Goal: Task Accomplishment & Management: Use online tool/utility

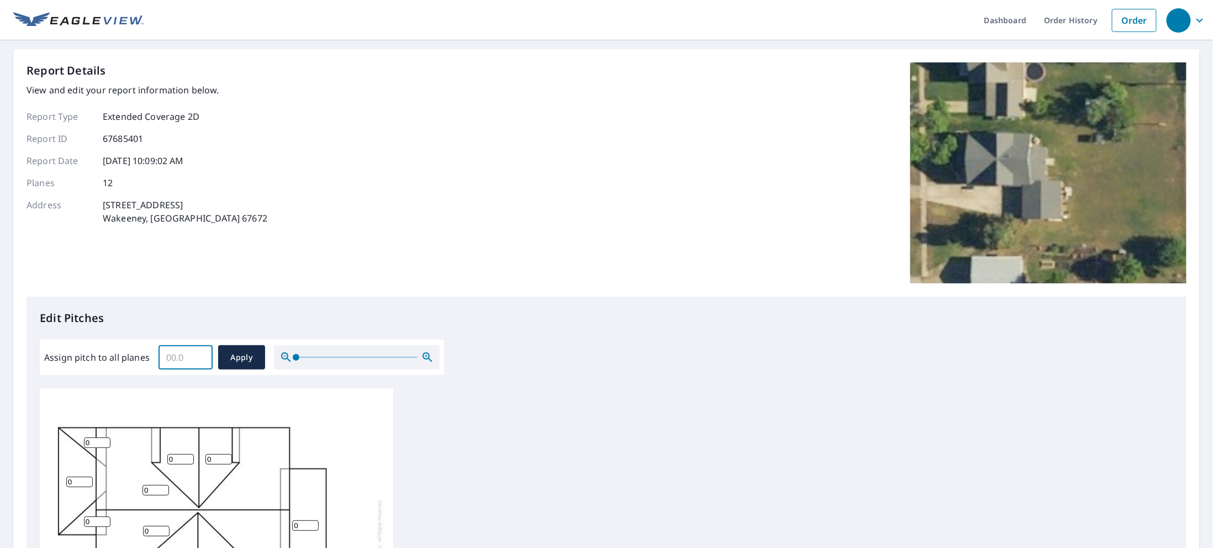
click at [189, 353] on input "Assign pitch to all planes" at bounding box center [186, 357] width 54 height 31
type input "9"
click at [240, 357] on span "Apply" at bounding box center [241, 358] width 29 height 14
type input "9"
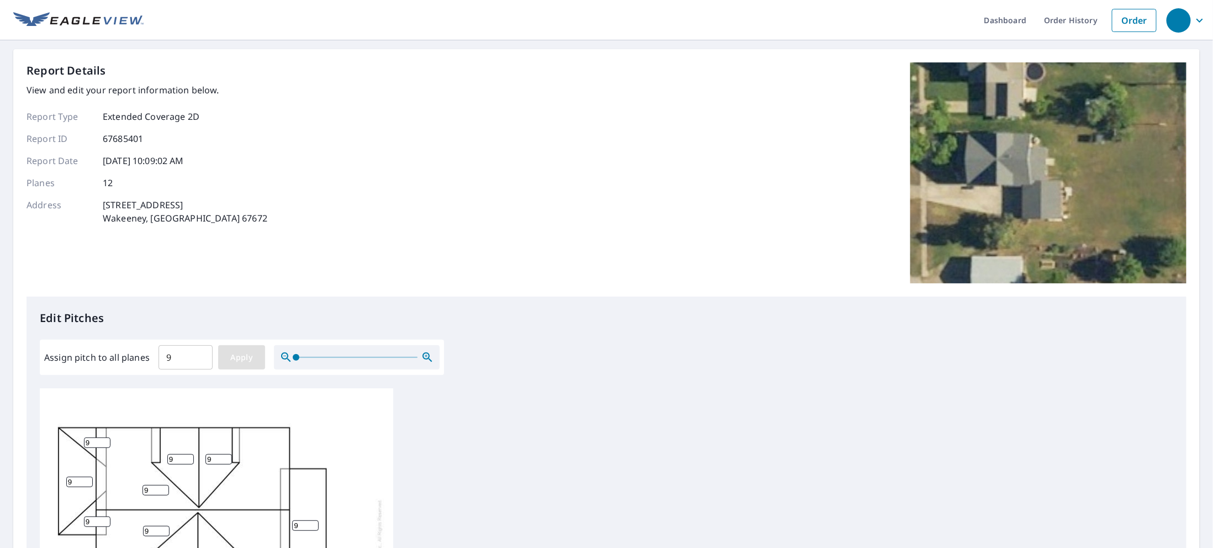
type input "9"
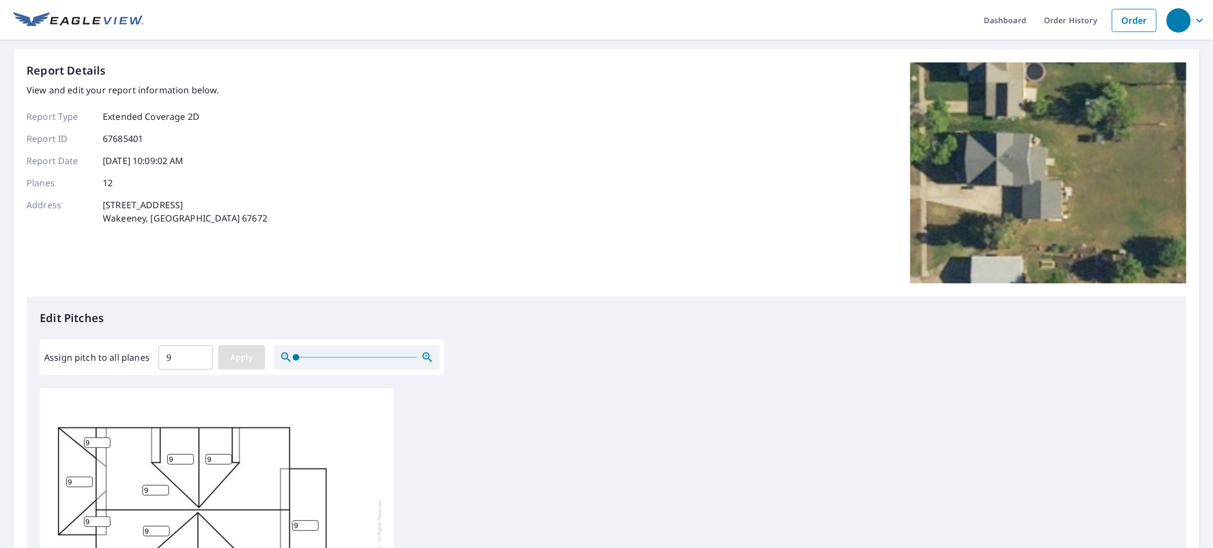
type input "9"
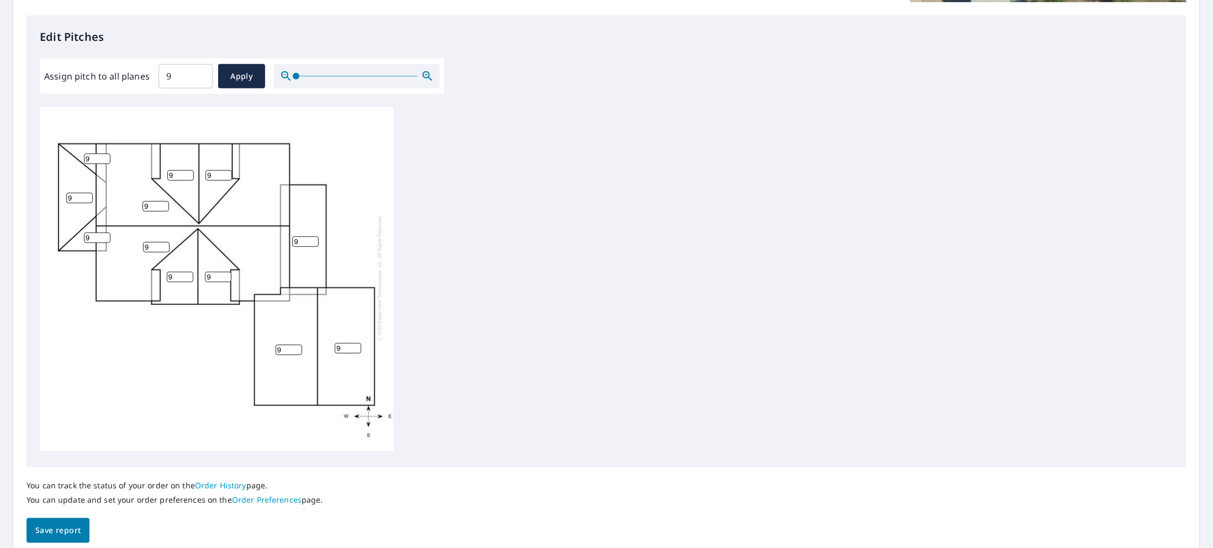
scroll to position [326, 0]
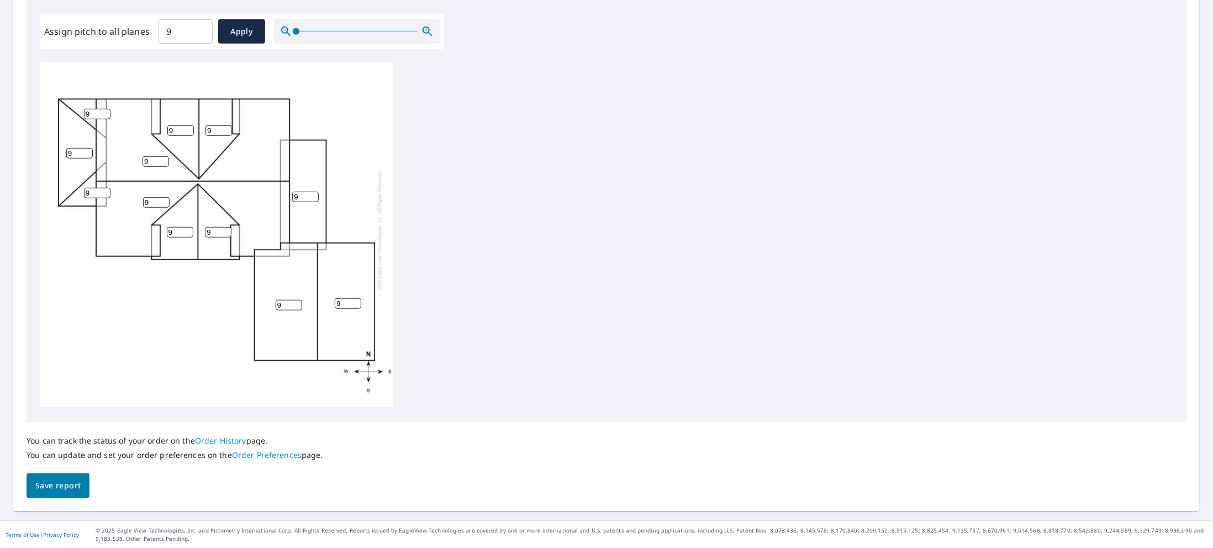
click at [41, 496] on button "Save report" at bounding box center [58, 485] width 63 height 25
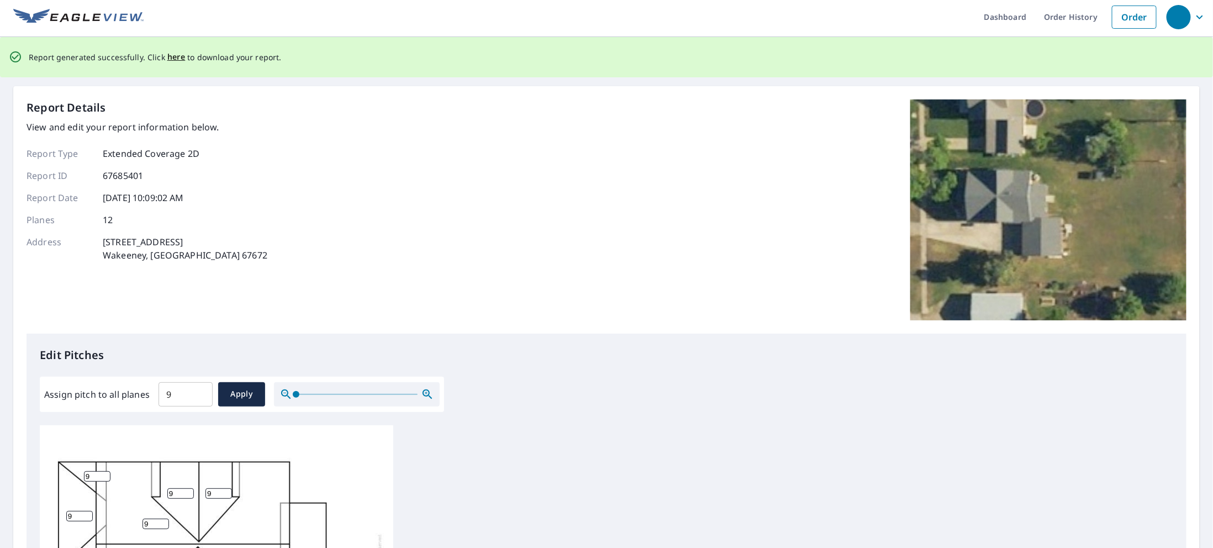
scroll to position [0, 0]
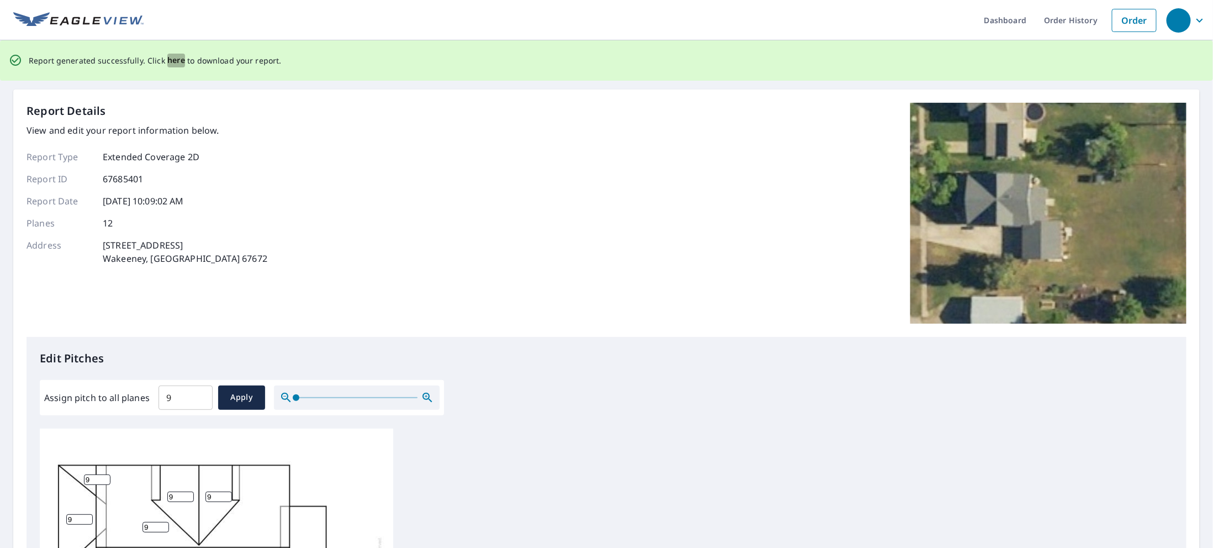
click at [170, 57] on span "here" at bounding box center [176, 61] width 18 height 14
